Goal: Find specific page/section: Find specific page/section

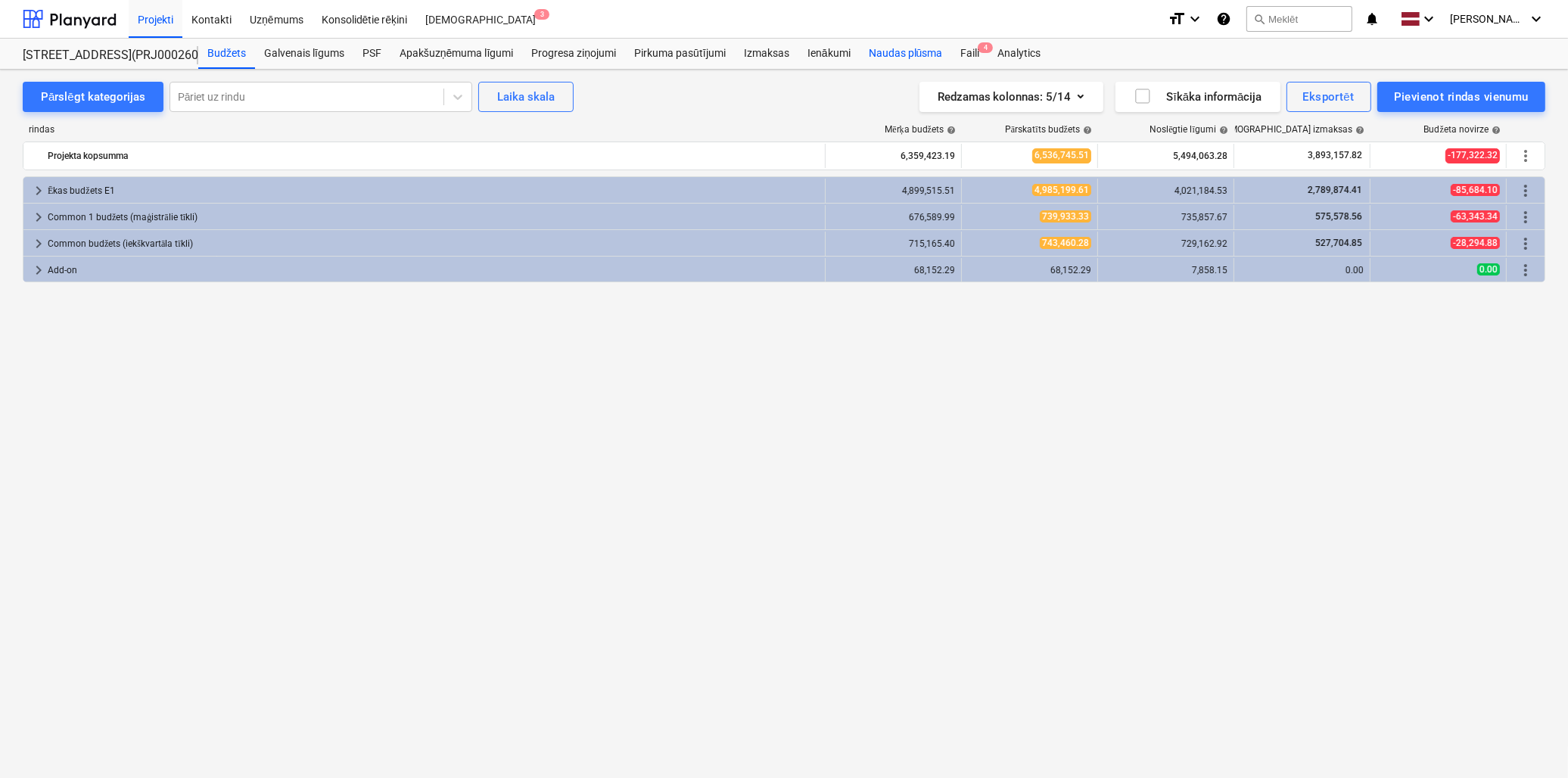
click at [913, 56] on div "Naudas plūsma" at bounding box center [906, 54] width 92 height 30
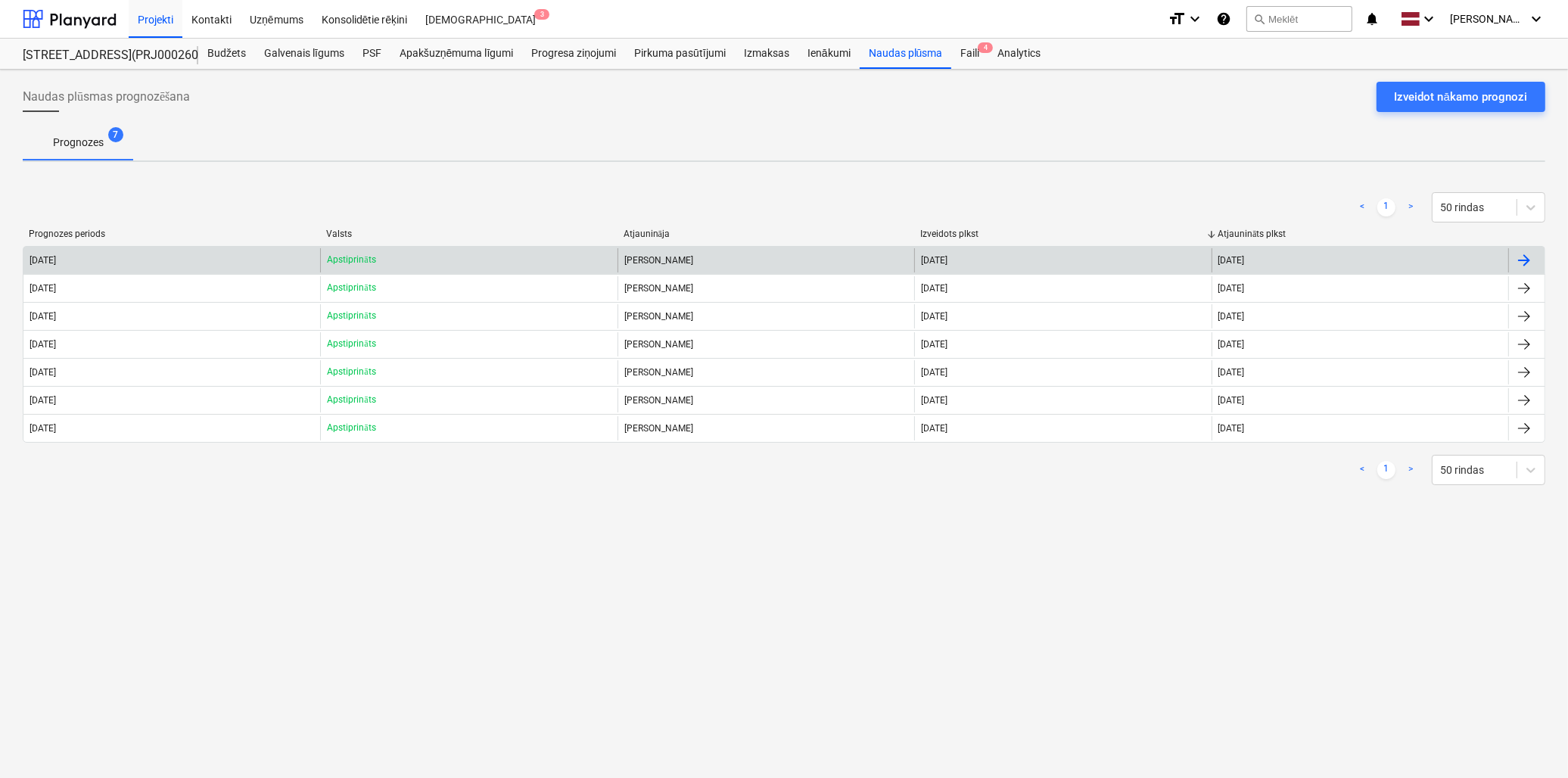
click at [149, 254] on div "[DATE]" at bounding box center [172, 261] width 297 height 24
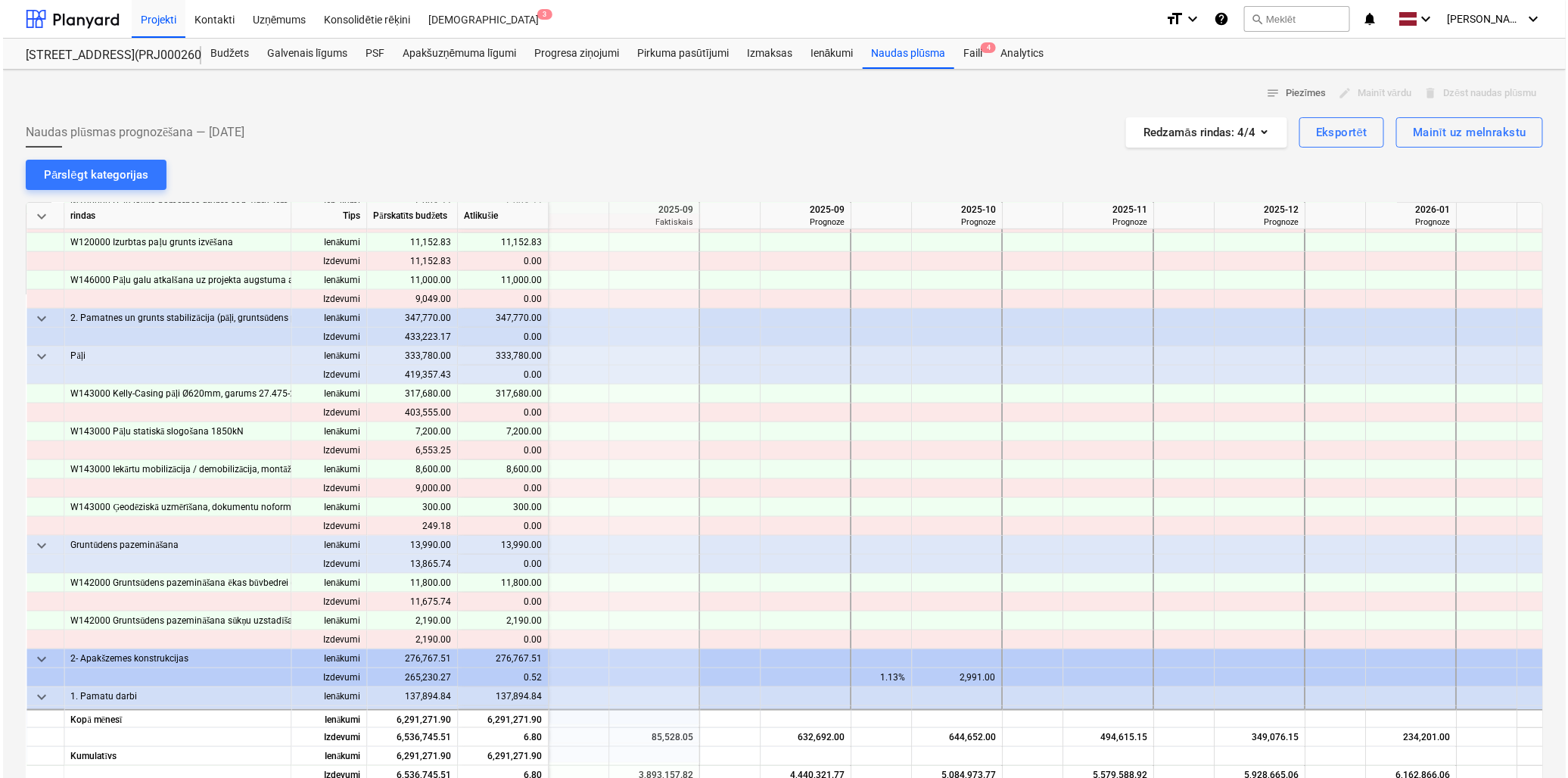
scroll to position [687, 1514]
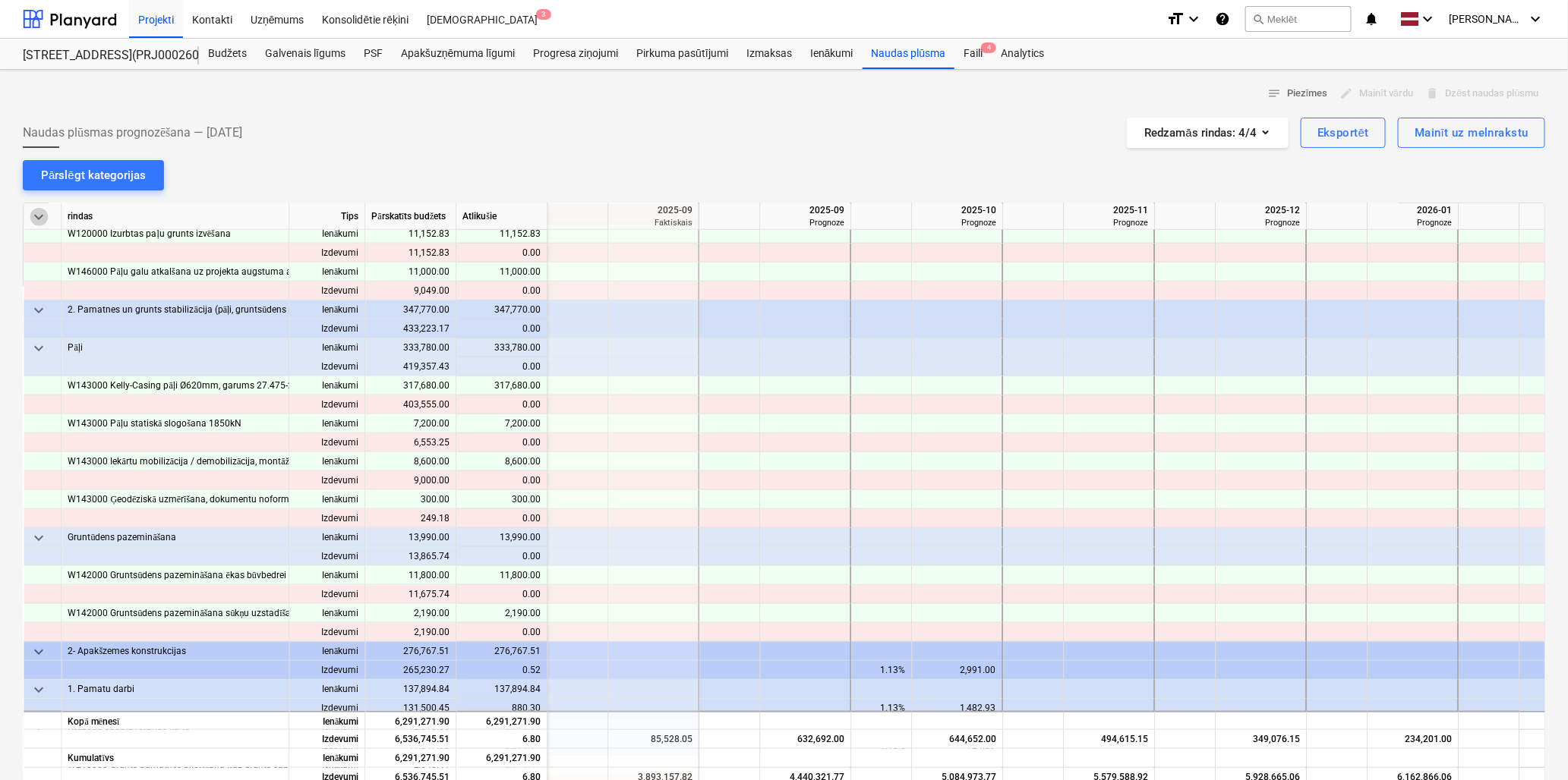
click at [40, 213] on span "keyboard_arrow_down" at bounding box center [38, 217] width 18 height 18
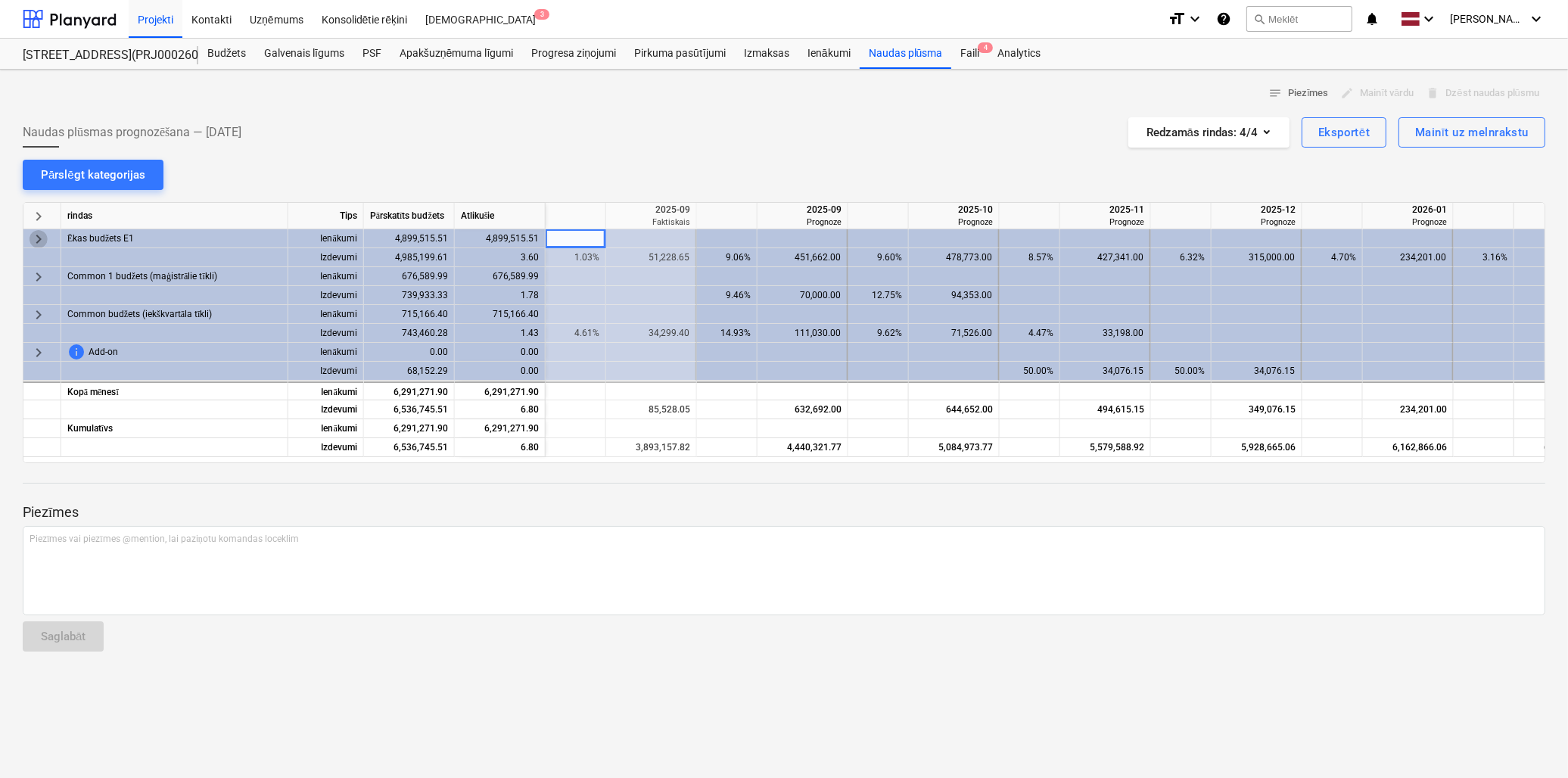
click at [41, 241] on span "keyboard_arrow_right" at bounding box center [38, 239] width 18 height 18
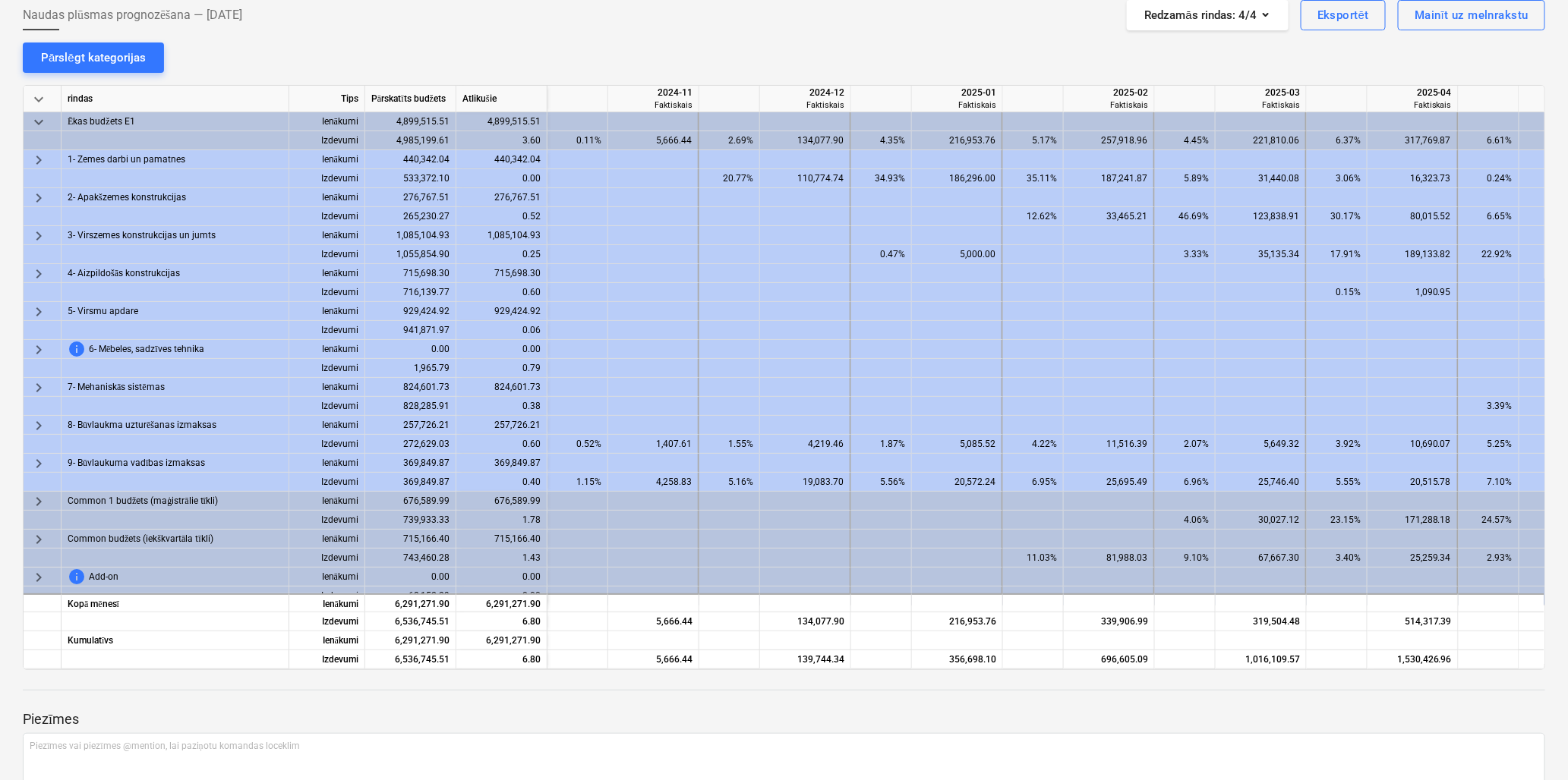
scroll to position [0, 0]
